Goal: Task Accomplishment & Management: Use online tool/utility

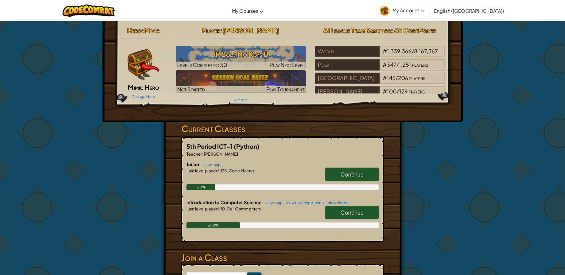
click at [347, 175] on span "Continue" at bounding box center [351, 174] width 23 height 7
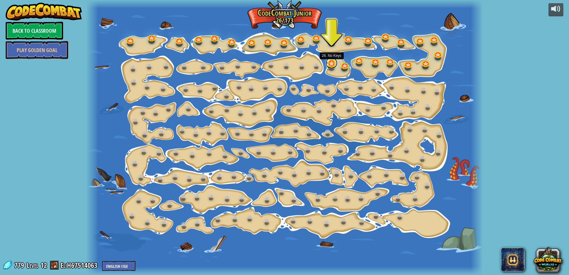
click at [331, 68] on link at bounding box center [332, 63] width 12 height 12
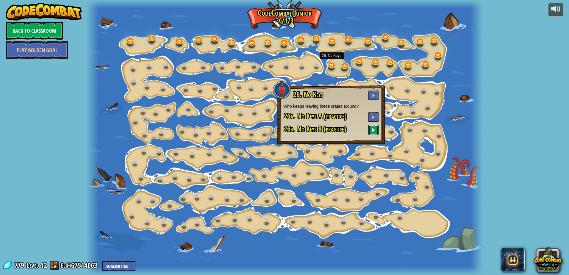
click at [372, 127] on button at bounding box center [373, 130] width 10 height 10
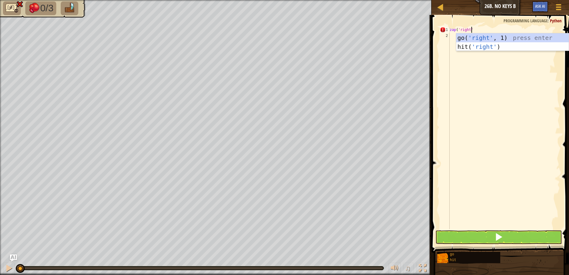
scroll to position [3, 1]
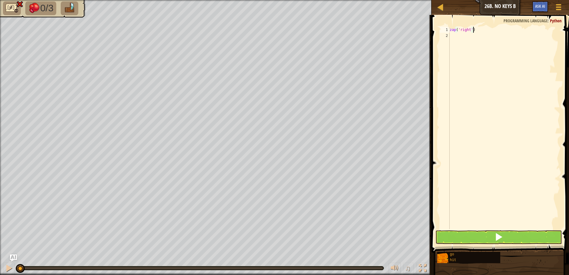
type textarea "zap('right')"
click at [483, 238] on button at bounding box center [498, 237] width 126 height 14
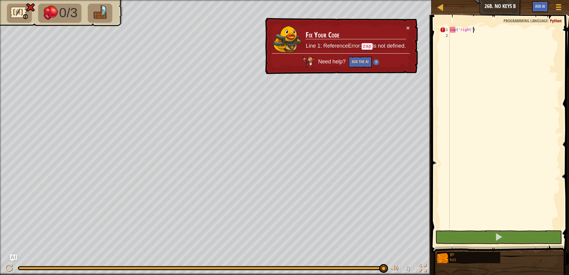
scroll to position [3, 0]
type textarea "zap('right')"
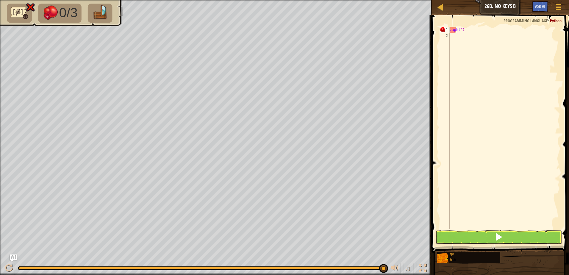
type textarea "ht')"
type textarea "h"
